Goal: Entertainment & Leisure: Consume media (video, audio)

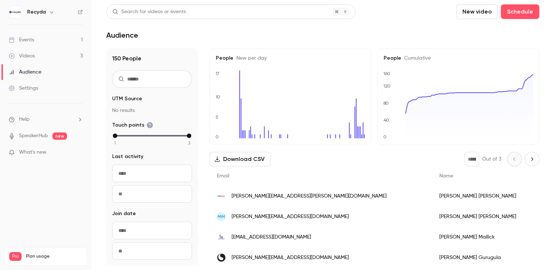
click at [27, 56] on div "Videos" at bounding box center [22, 55] width 26 height 7
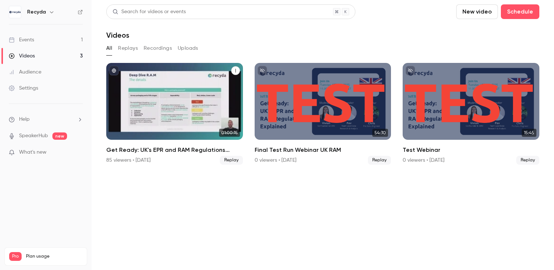
click at [146, 117] on div "Get Ready: UK's EPR and RAM Regulations Explained" at bounding box center [174, 101] width 137 height 77
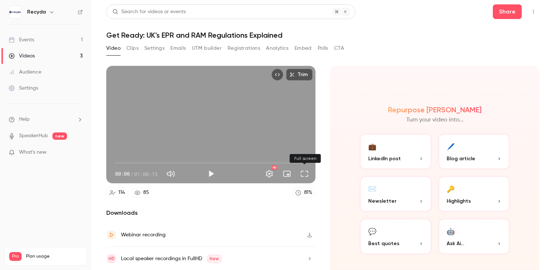
click at [309, 174] on button "Full screen" at bounding box center [304, 174] width 15 height 15
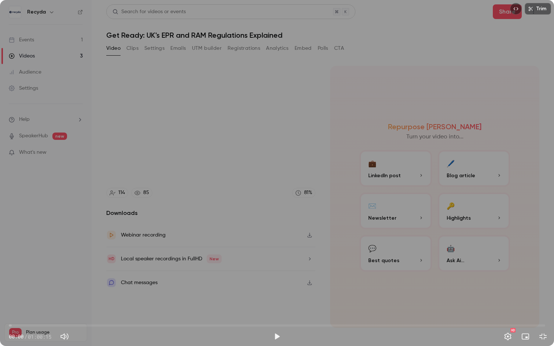
click at [197, 270] on span "00:00" at bounding box center [277, 326] width 536 height 12
click at [257, 270] on span "21:06" at bounding box center [277, 326] width 536 height 12
click at [312, 270] on span "34:07" at bounding box center [277, 326] width 536 height 12
click at [348, 270] on span "34:07" at bounding box center [277, 326] width 536 height 12
click at [337, 270] on span "38:04" at bounding box center [277, 326] width 536 height 12
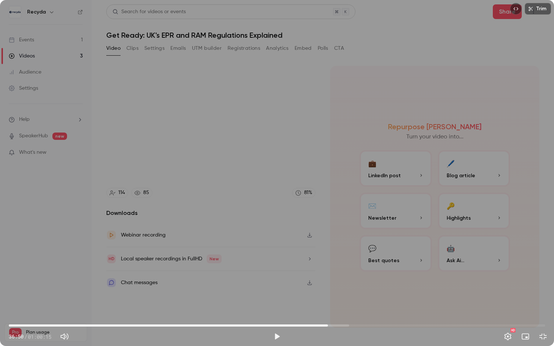
click at [328, 270] on span "35:50" at bounding box center [277, 326] width 536 height 12
click at [274, 270] on button "Play" at bounding box center [277, 336] width 15 height 15
click at [509, 270] on button "Settings" at bounding box center [507, 336] width 15 height 15
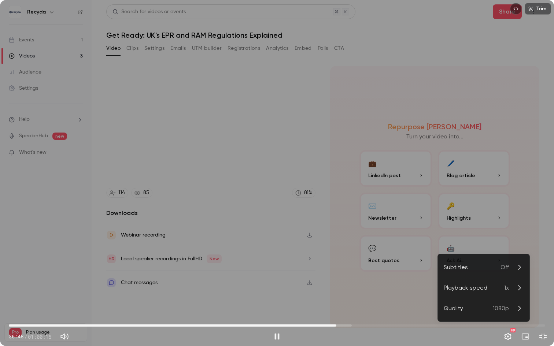
click at [487, 270] on div "Playback speed" at bounding box center [474, 287] width 60 height 9
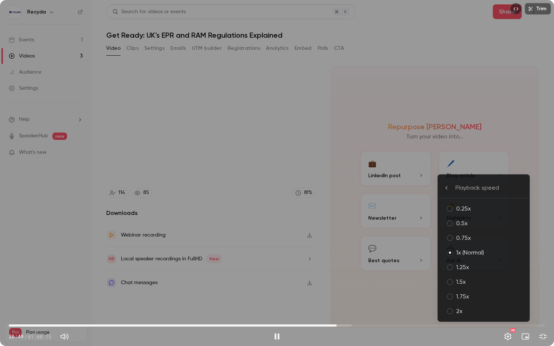
click at [484, 270] on div "1.25x" at bounding box center [489, 267] width 67 height 9
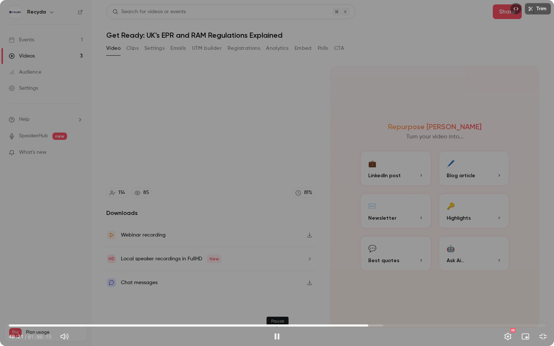
click at [278, 270] on button "Pause" at bounding box center [277, 336] width 15 height 15
click at [275, 270] on button "Play" at bounding box center [277, 336] width 15 height 15
click at [172, 229] on div "Trim 41:38 41:38 / 01:00:15 HD" at bounding box center [277, 173] width 554 height 346
click at [277, 270] on button "Play" at bounding box center [277, 336] width 15 height 15
click at [231, 224] on div "Trim 47:09 47:09 / 01:00:15 HD" at bounding box center [277, 173] width 554 height 346
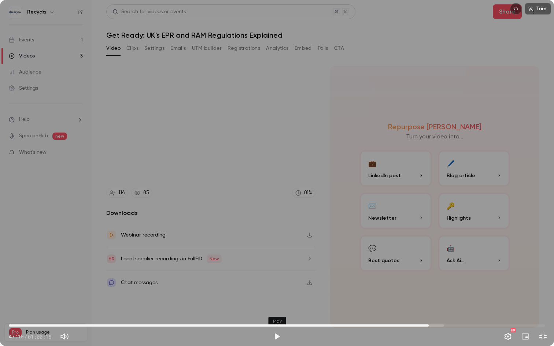
click at [275, 270] on button "Play" at bounding box center [277, 336] width 15 height 15
click at [274, 270] on button "Pause" at bounding box center [277, 336] width 15 height 15
type input "******"
click at [546, 270] on button "Exit full screen" at bounding box center [542, 336] width 15 height 15
